Goal: Task Accomplishment & Management: Manage account settings

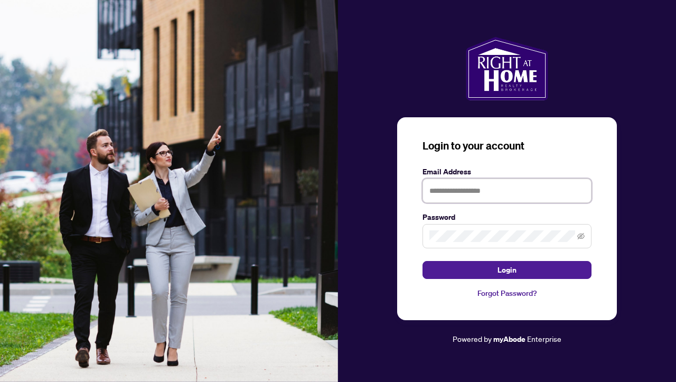
type input "**********"
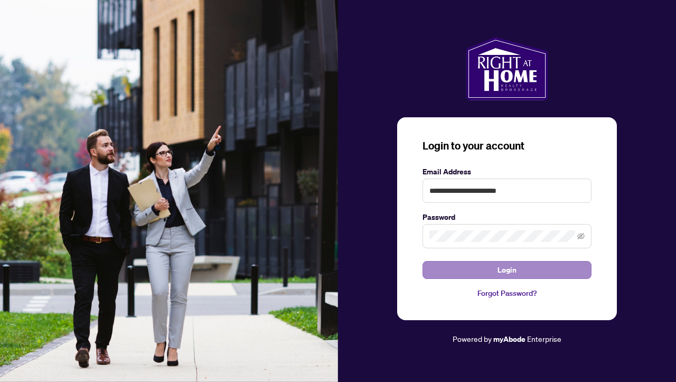
click at [494, 268] on button "Login" at bounding box center [506, 270] width 169 height 18
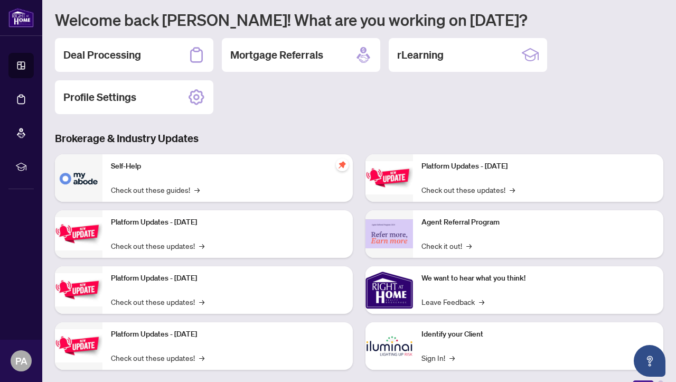
scroll to position [91, 0]
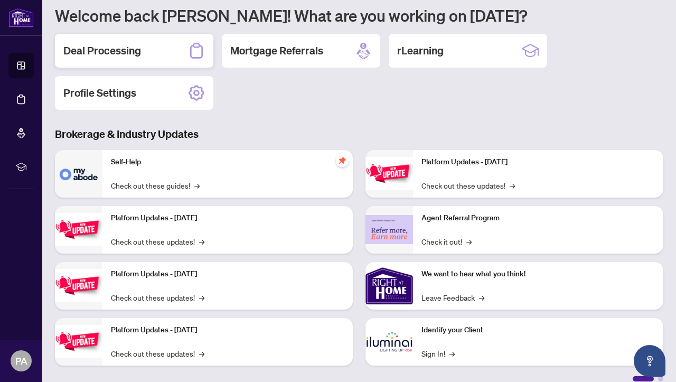
click at [195, 46] on icon at bounding box center [196, 50] width 13 height 15
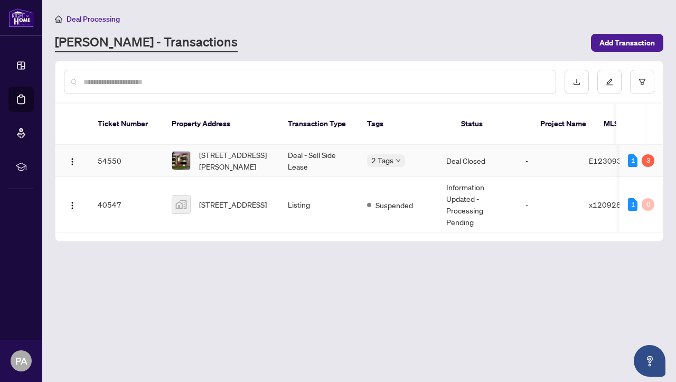
click at [187, 153] on img at bounding box center [181, 160] width 18 height 18
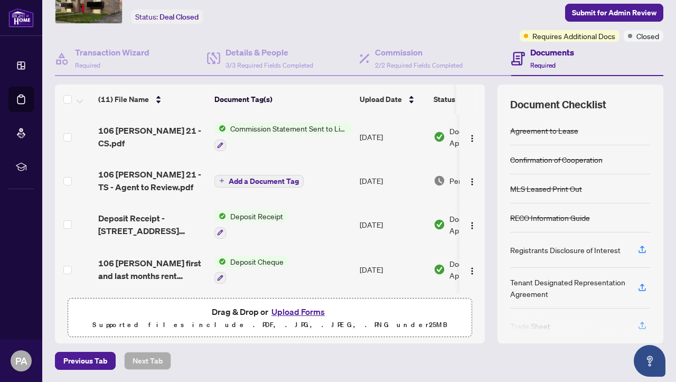
click at [286, 129] on span "Commission Statement Sent to Listing Brokerage" at bounding box center [288, 128] width 125 height 12
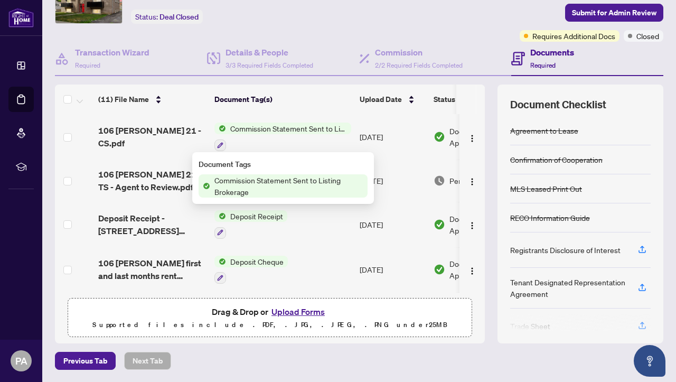
click at [275, 184] on span "Commission Statement Sent to Listing Brokerage" at bounding box center [288, 185] width 157 height 23
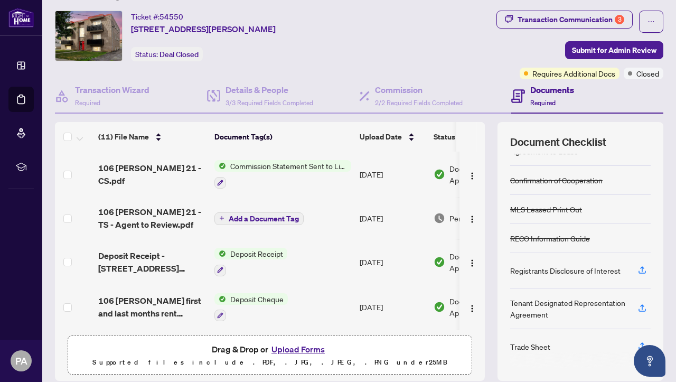
scroll to position [26, 0]
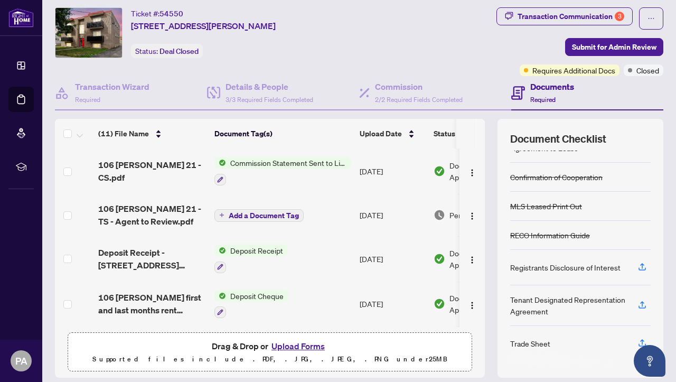
click at [524, 347] on div "Trade Sheet" at bounding box center [530, 343] width 40 height 12
click at [642, 340] on icon "button" at bounding box center [642, 343] width 10 height 10
click at [283, 216] on span "Add a Document Tag" at bounding box center [264, 215] width 70 height 7
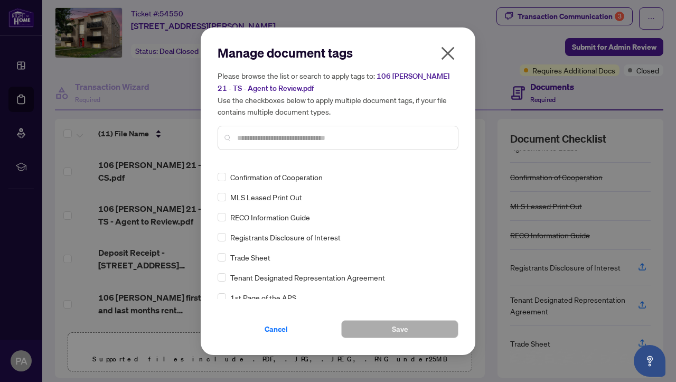
scroll to position [17, 0]
click at [260, 258] on span "Trade Sheet" at bounding box center [250, 256] width 40 height 12
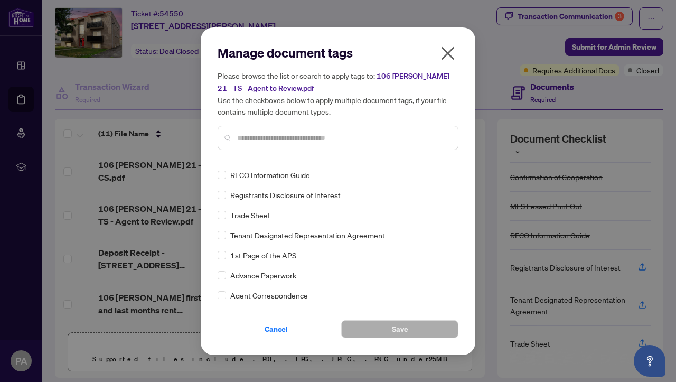
scroll to position [56, 0]
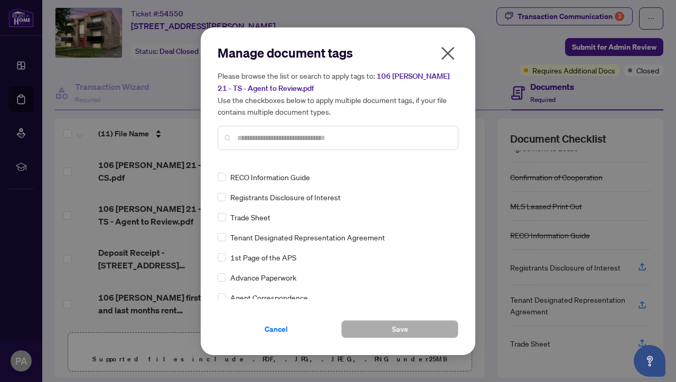
click at [265, 218] on span "Trade Sheet" at bounding box center [250, 217] width 40 height 12
click at [265, 215] on span "Trade Sheet" at bounding box center [250, 217] width 40 height 12
click at [450, 54] on icon "close" at bounding box center [447, 53] width 17 height 17
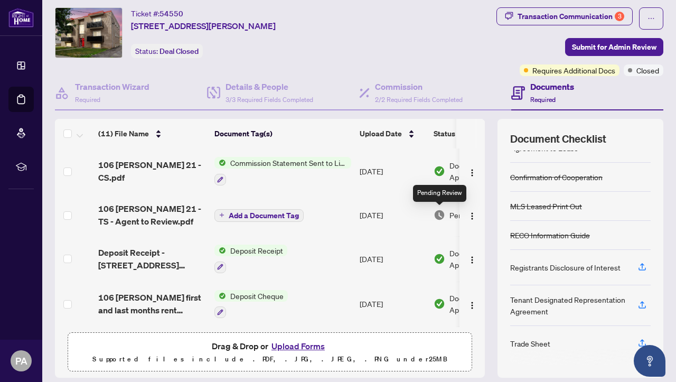
click at [441, 212] on img at bounding box center [439, 215] width 12 height 12
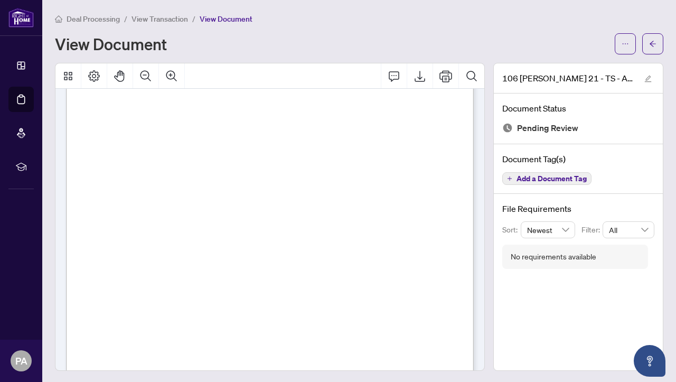
scroll to position [248, 0]
click at [352, 200] on div "Page 1" at bounding box center [323, 183] width 514 height 665
click at [396, 74] on icon "Comment" at bounding box center [393, 76] width 13 height 13
click at [422, 74] on icon "Export" at bounding box center [419, 76] width 13 height 13
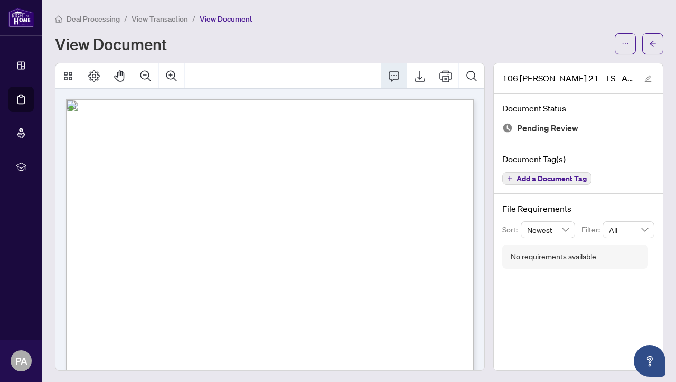
scroll to position [0, 0]
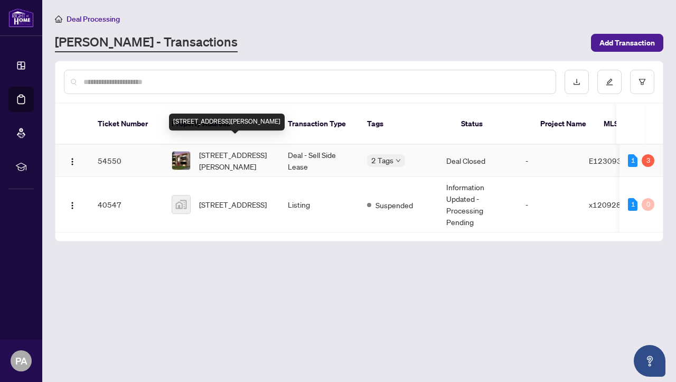
click at [220, 149] on span "[STREET_ADDRESS][PERSON_NAME]" at bounding box center [235, 160] width 72 height 23
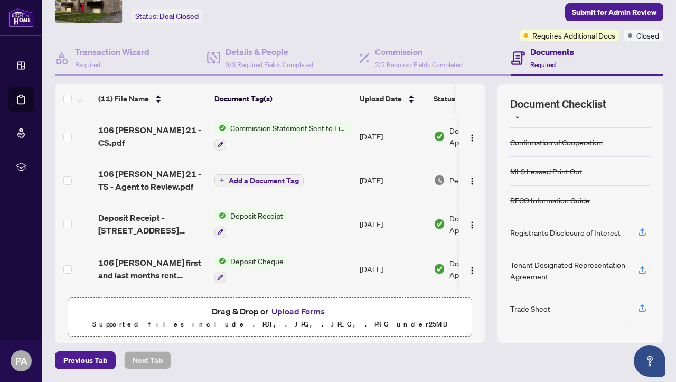
scroll to position [60, 0]
click at [642, 308] on icon "button" at bounding box center [642, 308] width 10 height 10
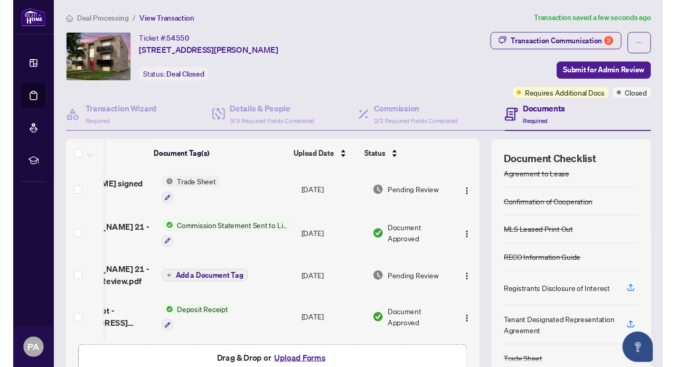
scroll to position [0, 0]
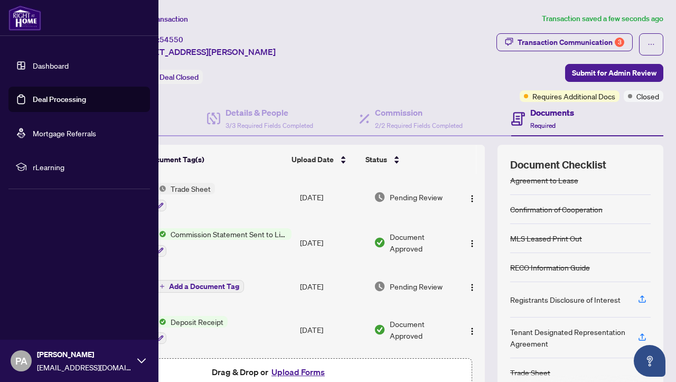
click at [54, 67] on link "Dashboard" at bounding box center [51, 66] width 36 height 10
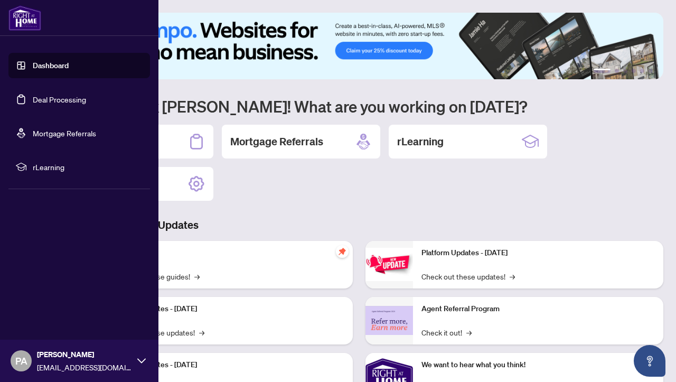
click at [45, 64] on link "Dashboard" at bounding box center [51, 66] width 36 height 10
click at [45, 165] on span "rLearning" at bounding box center [88, 167] width 110 height 12
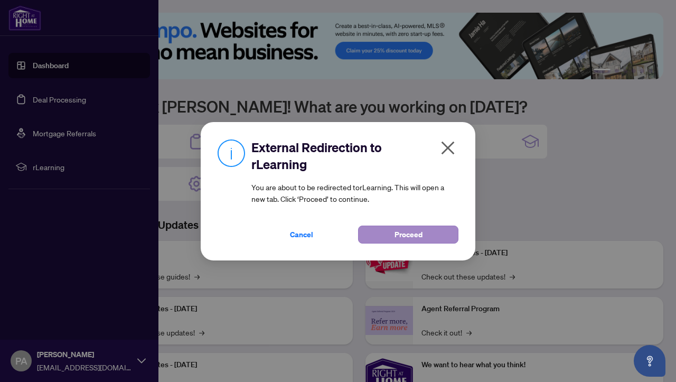
click at [394, 235] on span "Proceed" at bounding box center [408, 234] width 28 height 17
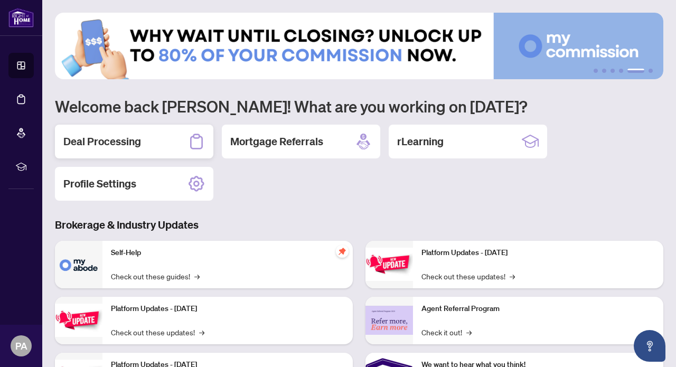
click at [134, 145] on h2 "Deal Processing" at bounding box center [102, 141] width 78 height 15
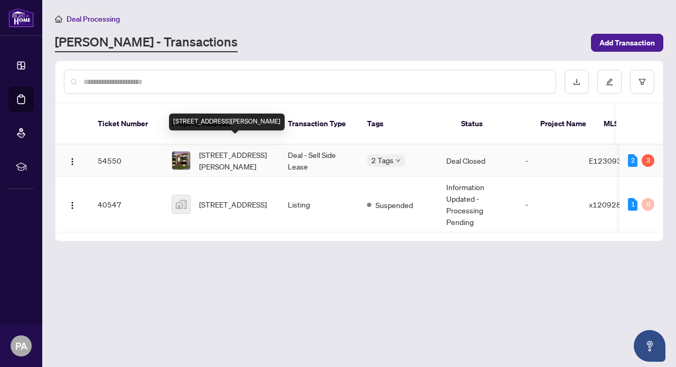
click at [259, 149] on span "[STREET_ADDRESS][PERSON_NAME]" at bounding box center [235, 160] width 72 height 23
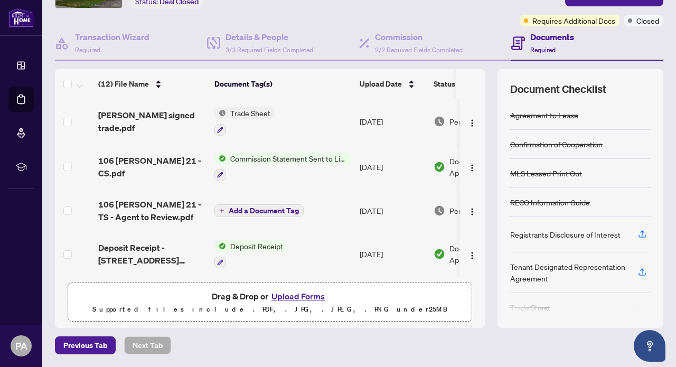
scroll to position [75, 0]
